Goal: Information Seeking & Learning: Learn about a topic

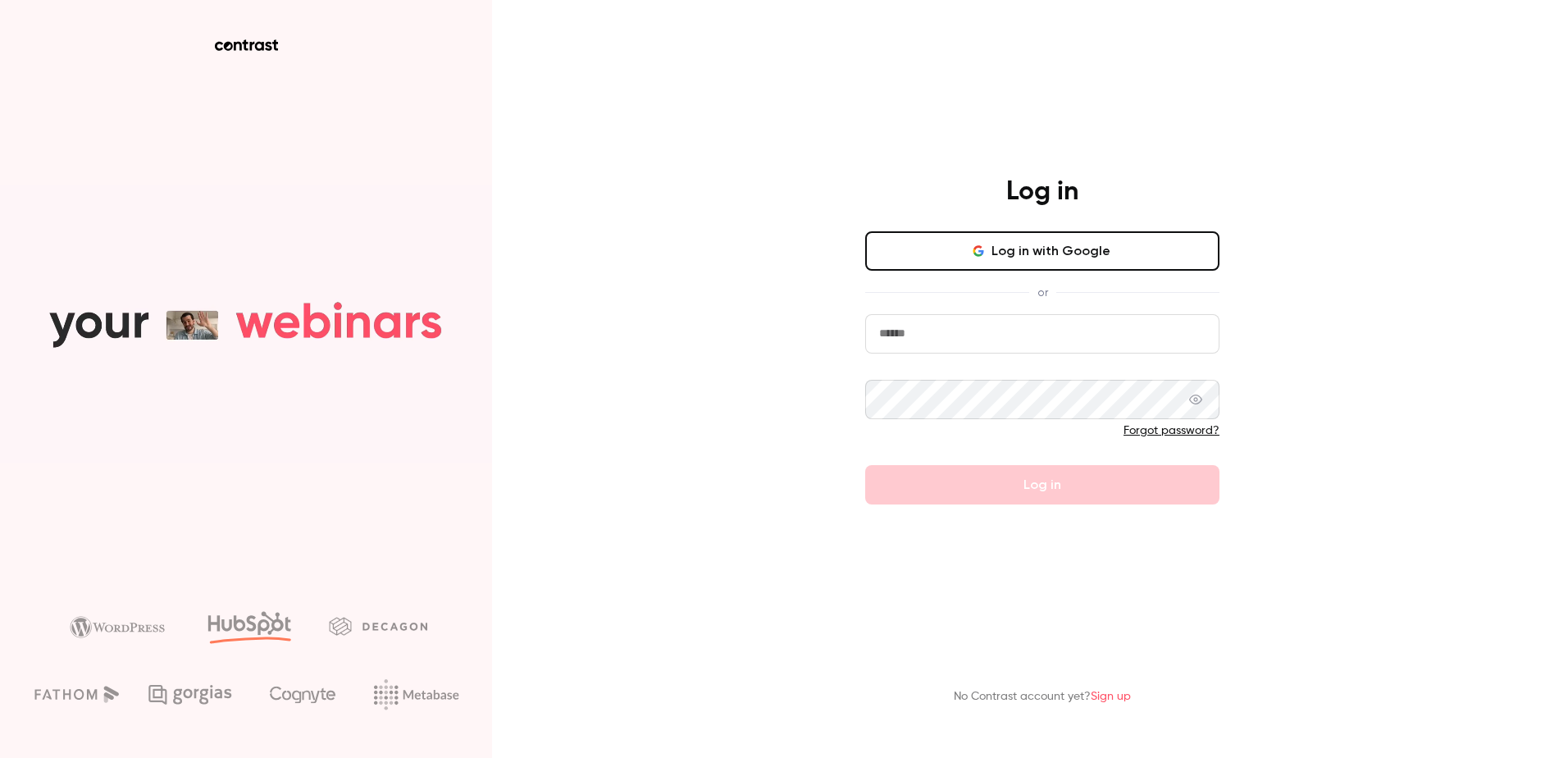
click at [915, 342] on input "email" at bounding box center [1042, 334] width 354 height 40
type input "**********"
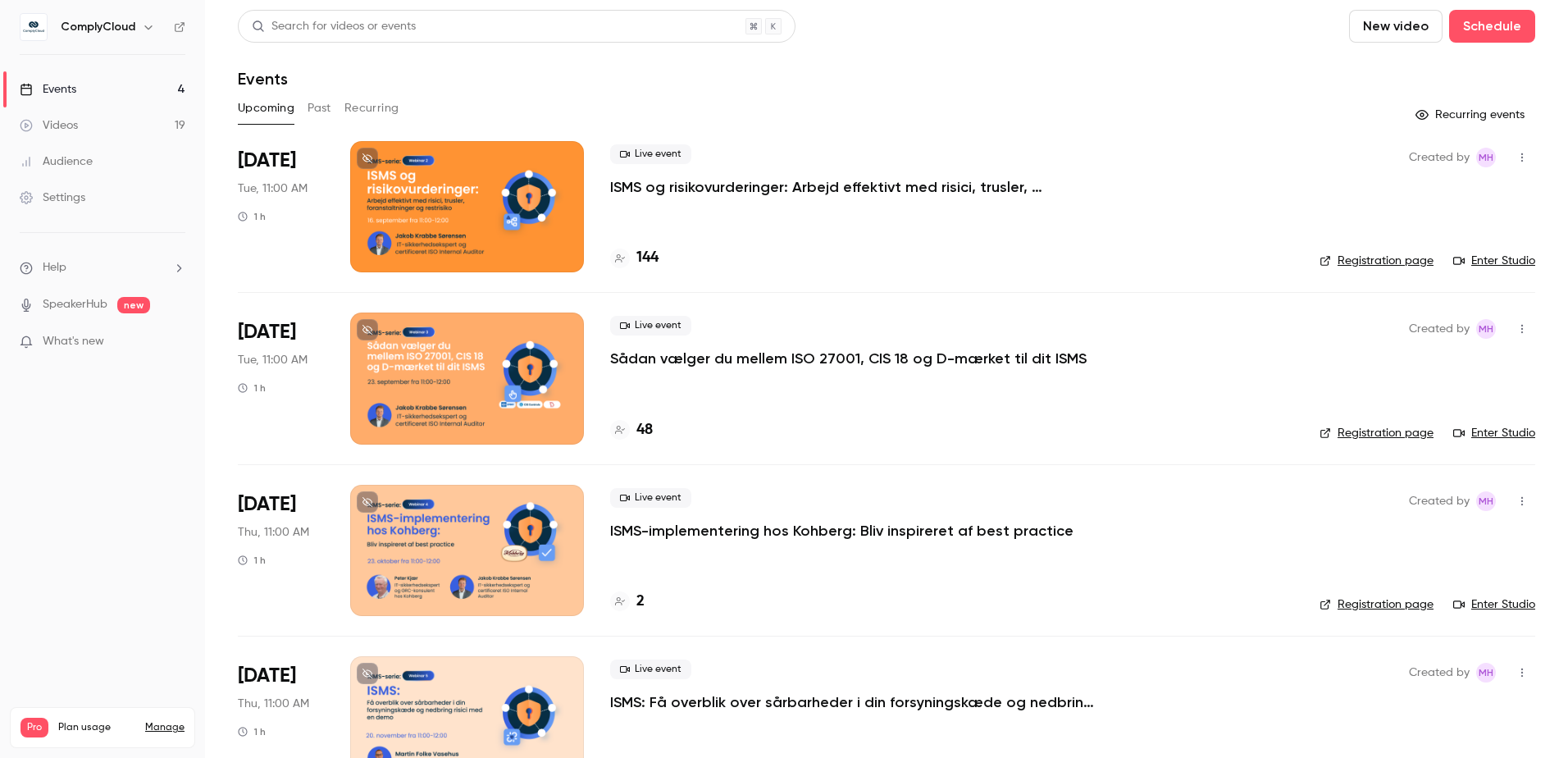
click at [820, 187] on p "ISMS og risikovurderinger: Arbejd effektivt med risici, trusler, foranstaltning…" at bounding box center [856, 187] width 492 height 20
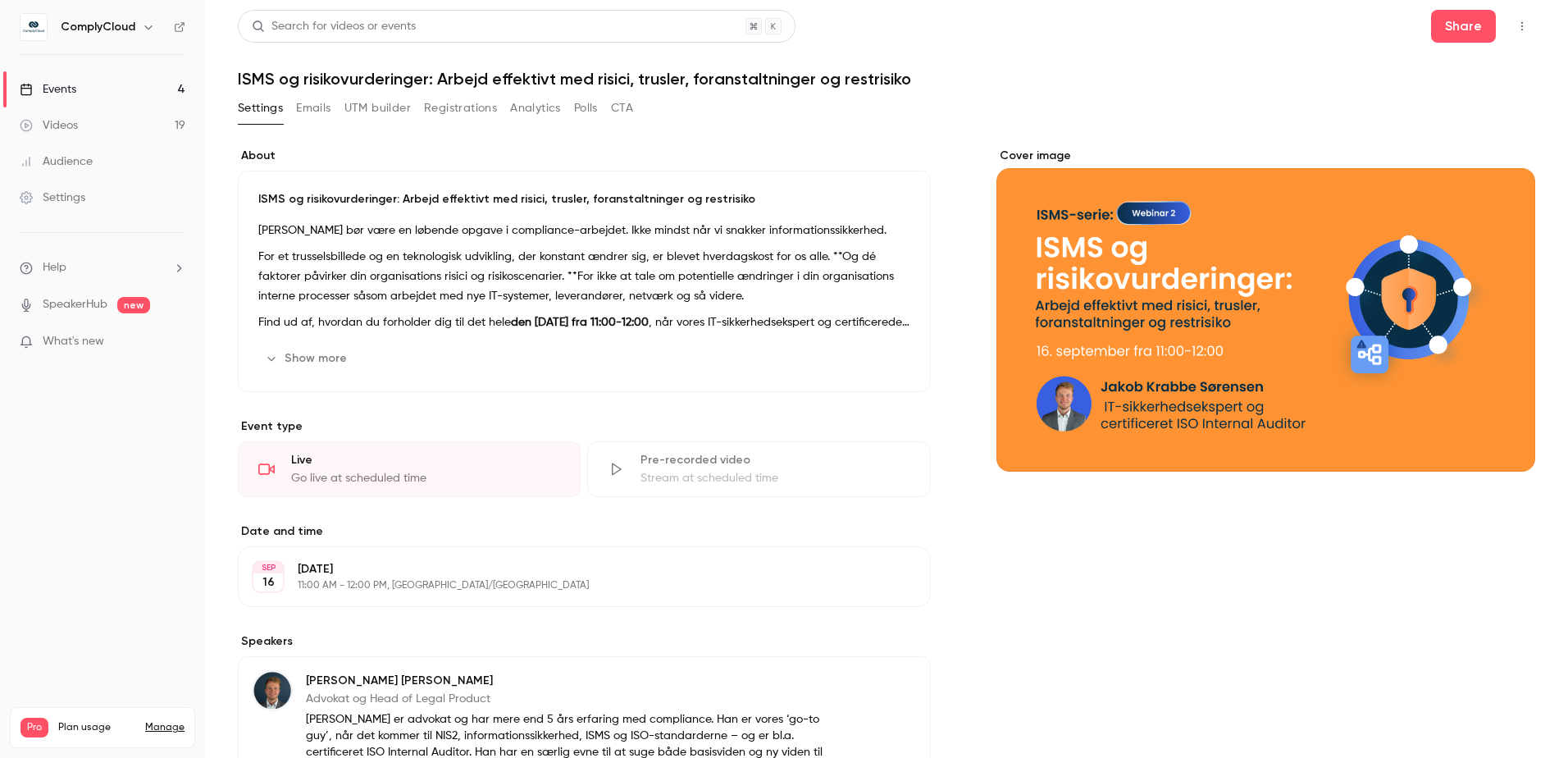
click at [84, 87] on link "Events 4" at bounding box center [102, 89] width 205 height 36
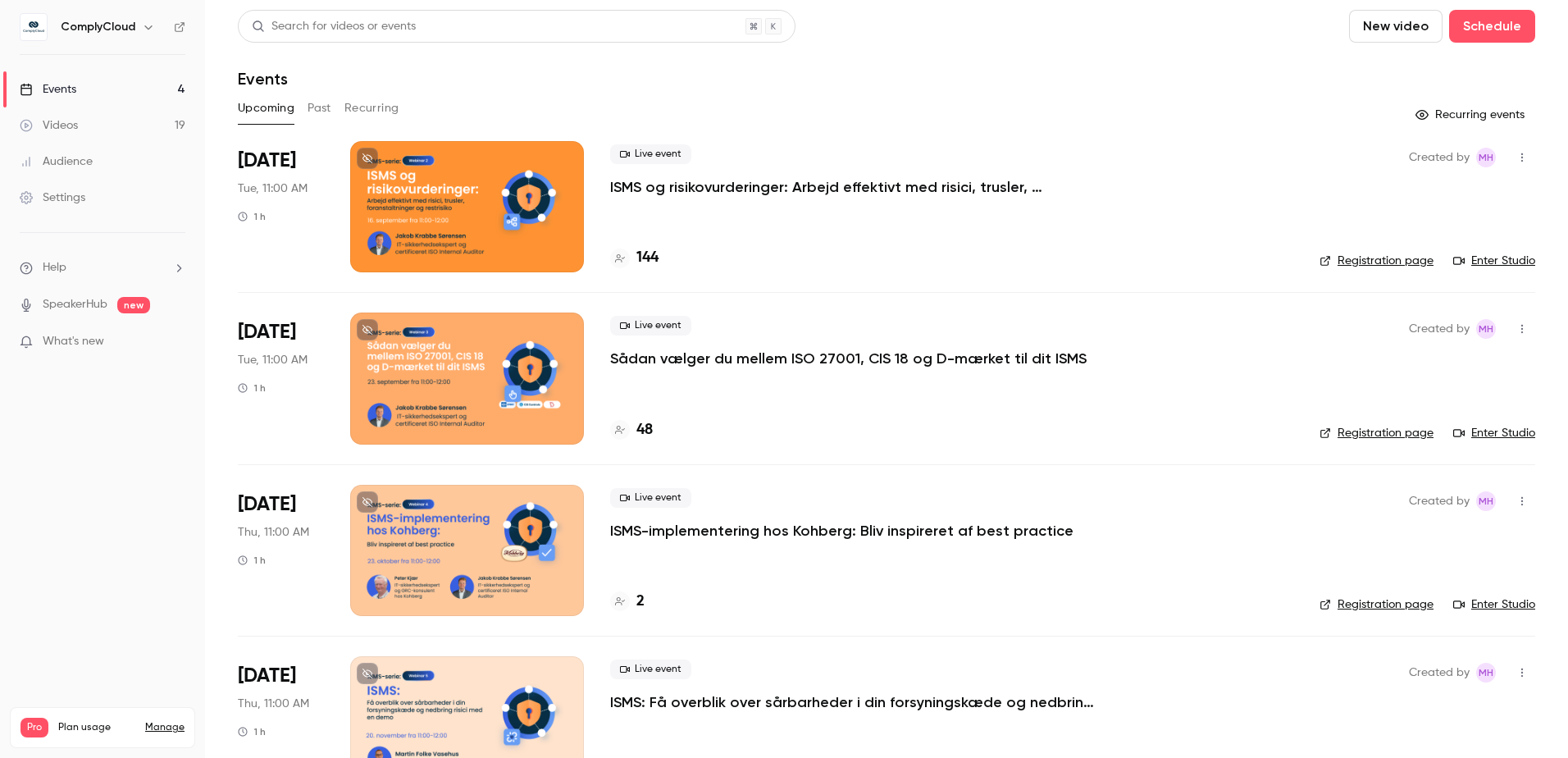
click at [322, 115] on button "Past" at bounding box center [319, 108] width 24 height 27
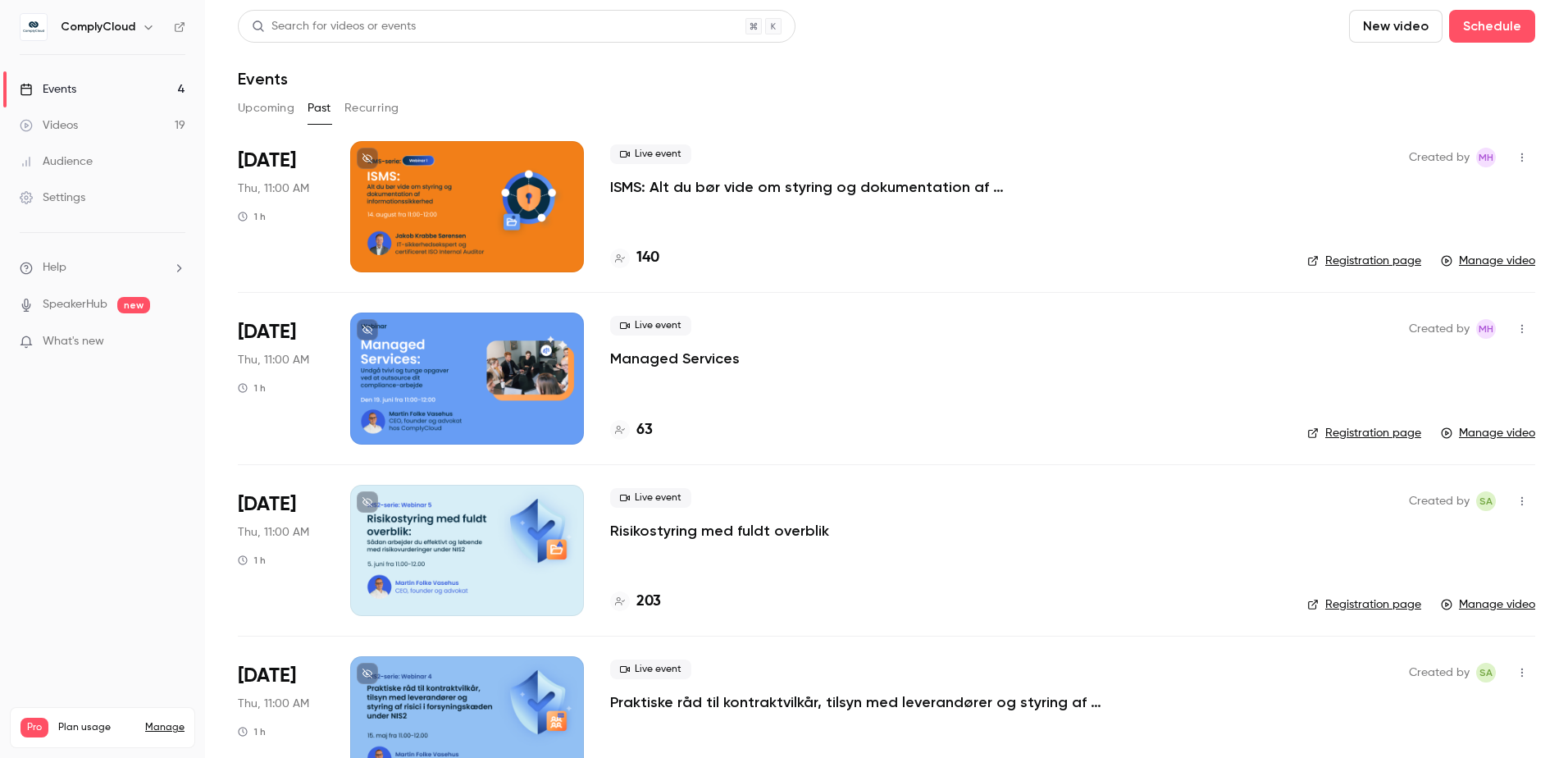
click at [267, 110] on button "Upcoming" at bounding box center [266, 108] width 57 height 27
